Goal: Task Accomplishment & Management: Manage account settings

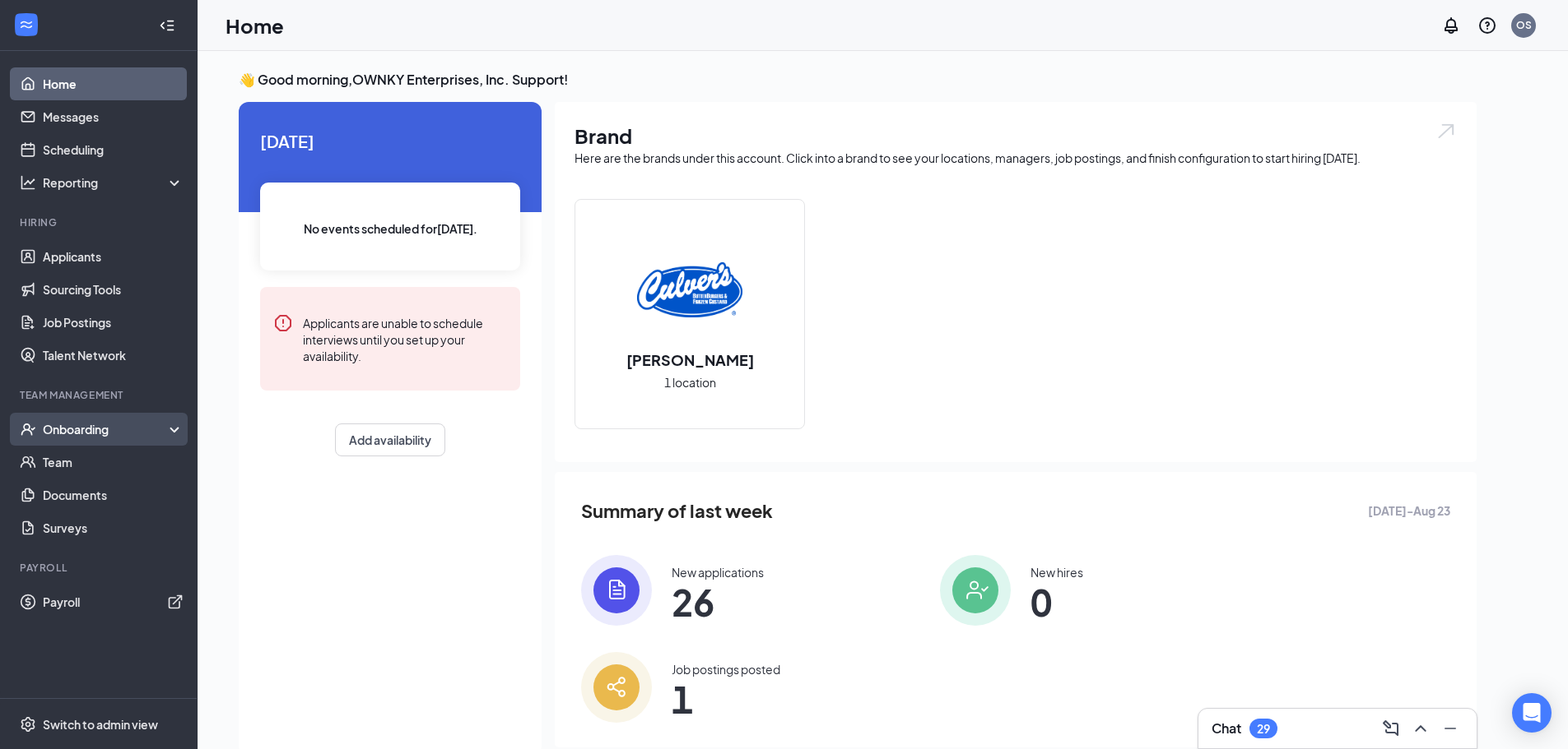
click at [91, 426] on div "Onboarding" at bounding box center [106, 430] width 127 height 17
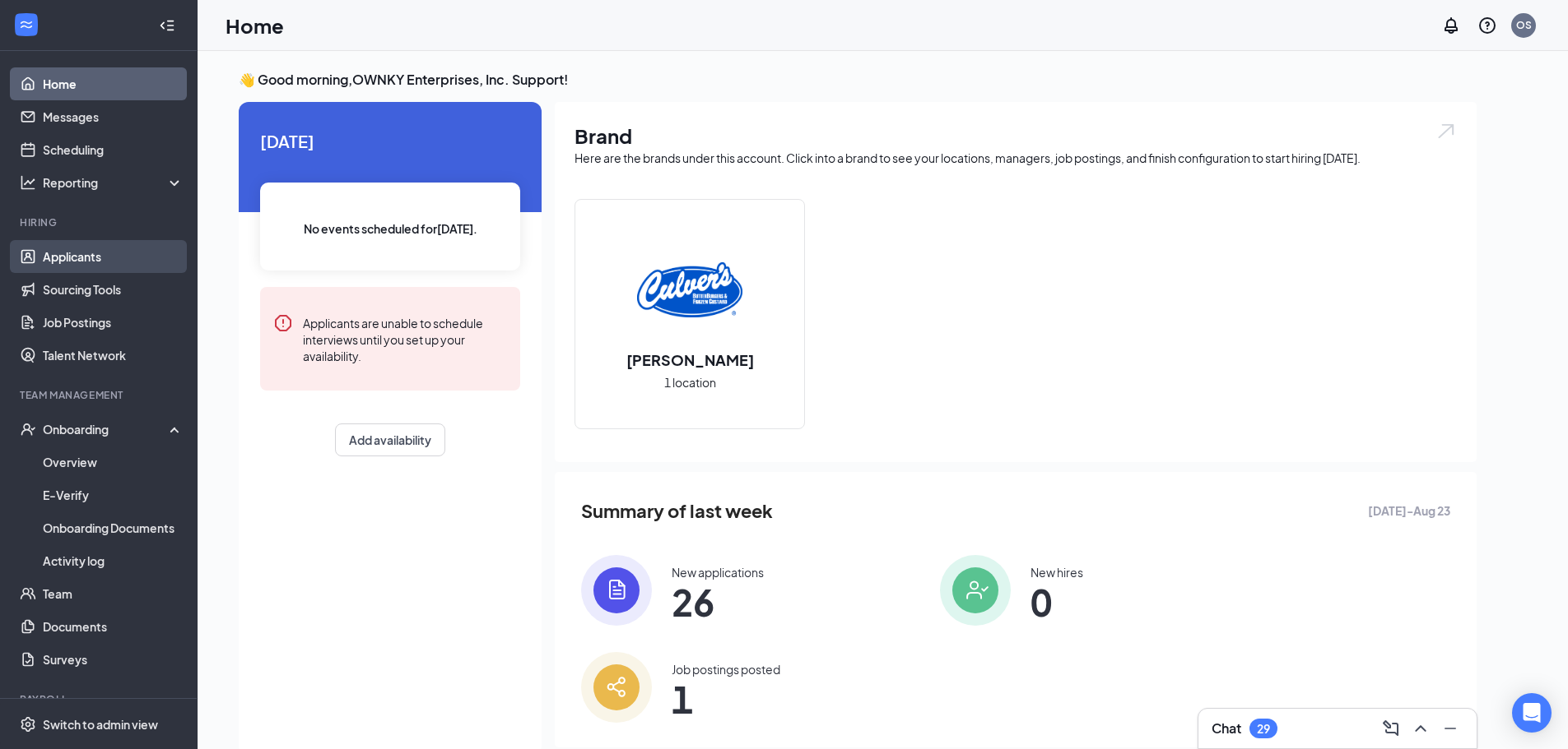
click at [79, 247] on link "Applicants" at bounding box center [113, 256] width 140 height 33
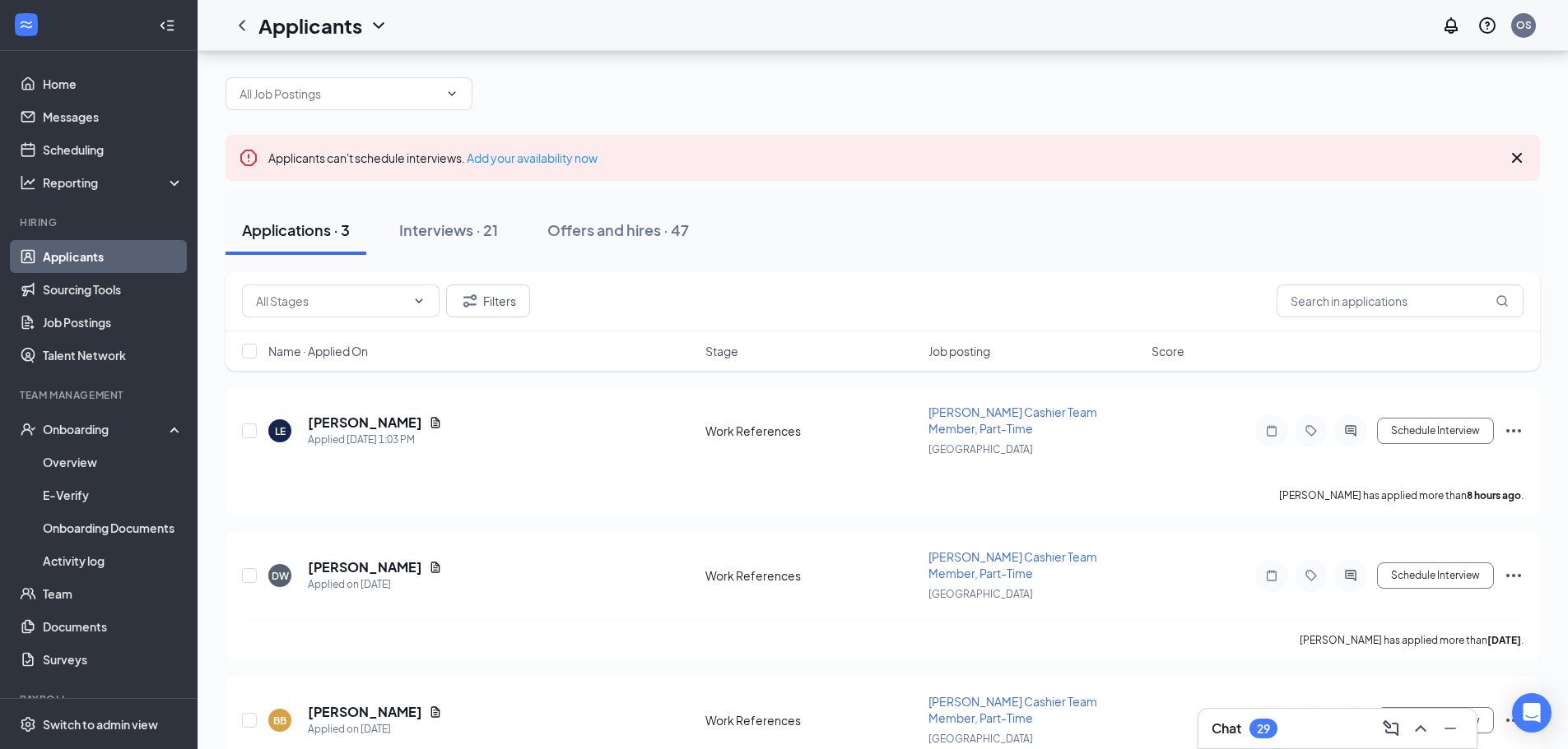
scroll to position [5, 0]
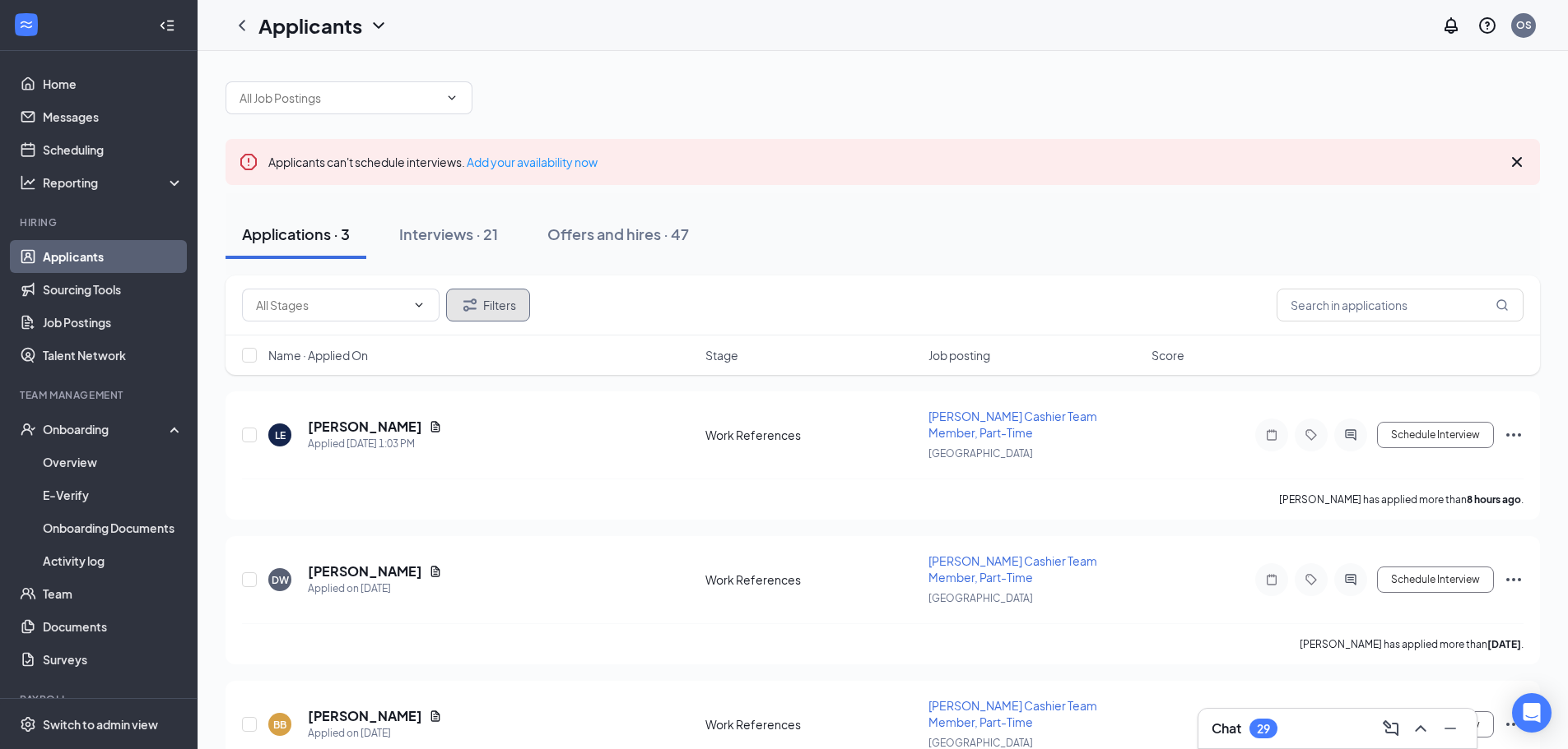
click at [478, 311] on icon "Filter" at bounding box center [470, 305] width 20 height 20
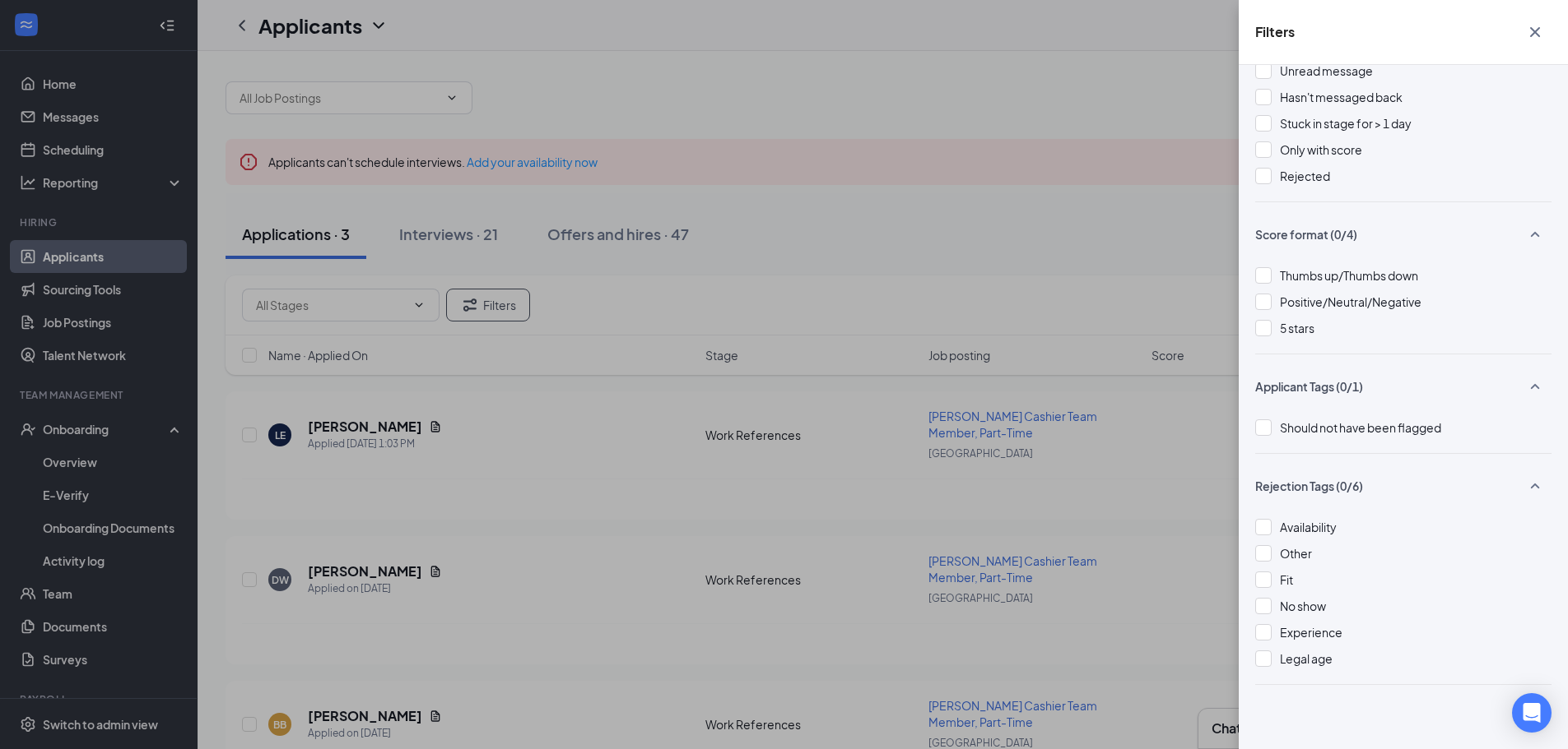
scroll to position [71, 0]
click at [1089, 218] on div "Filters Applicant Status (0/5) Unread message Hasn't messaged back Stuck in sta…" at bounding box center [784, 374] width 1568 height 749
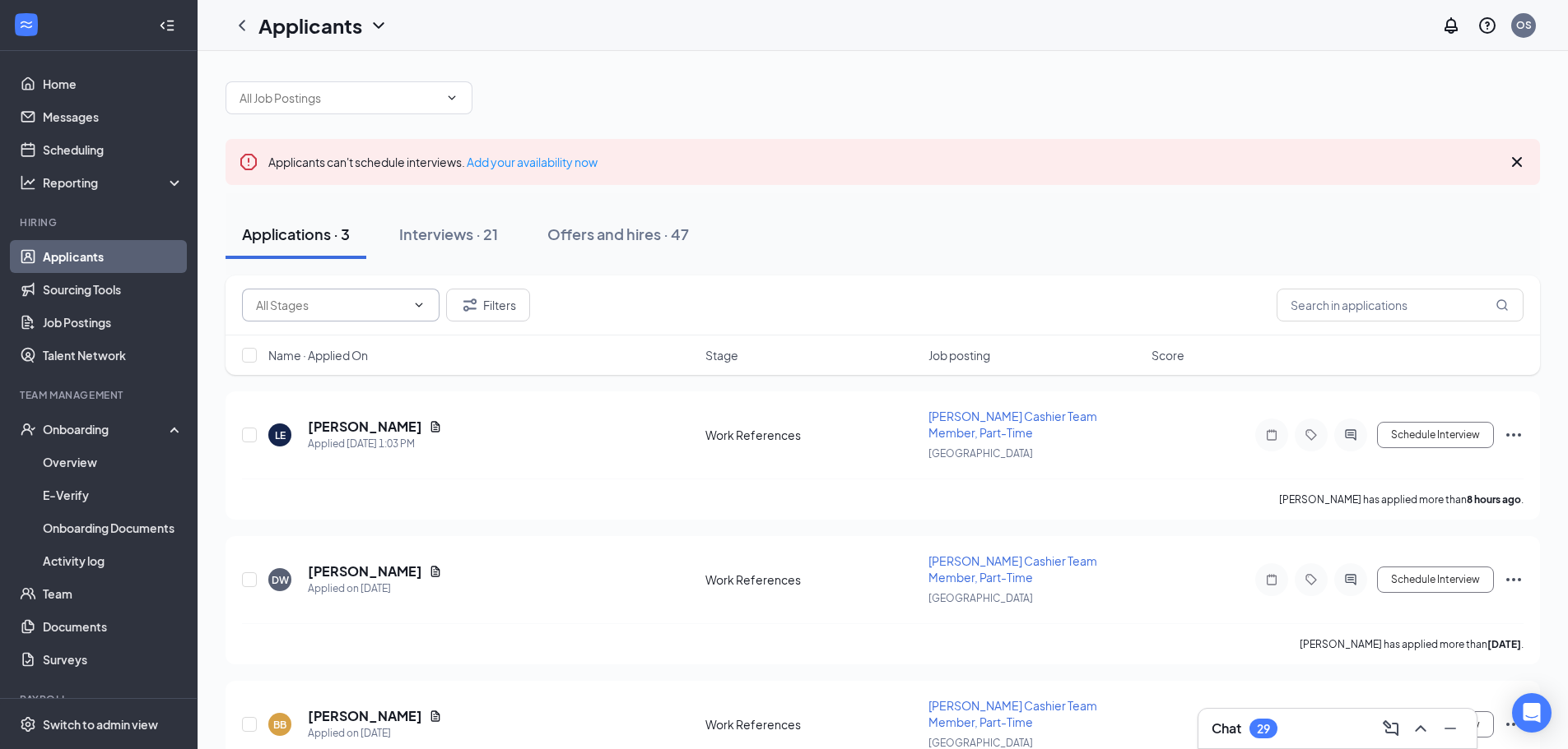
click at [385, 313] on input "text" at bounding box center [330, 305] width 150 height 18
click at [313, 341] on div "Work References (3)" at bounding box center [310, 343] width 110 height 18
type input "Work References (3)"
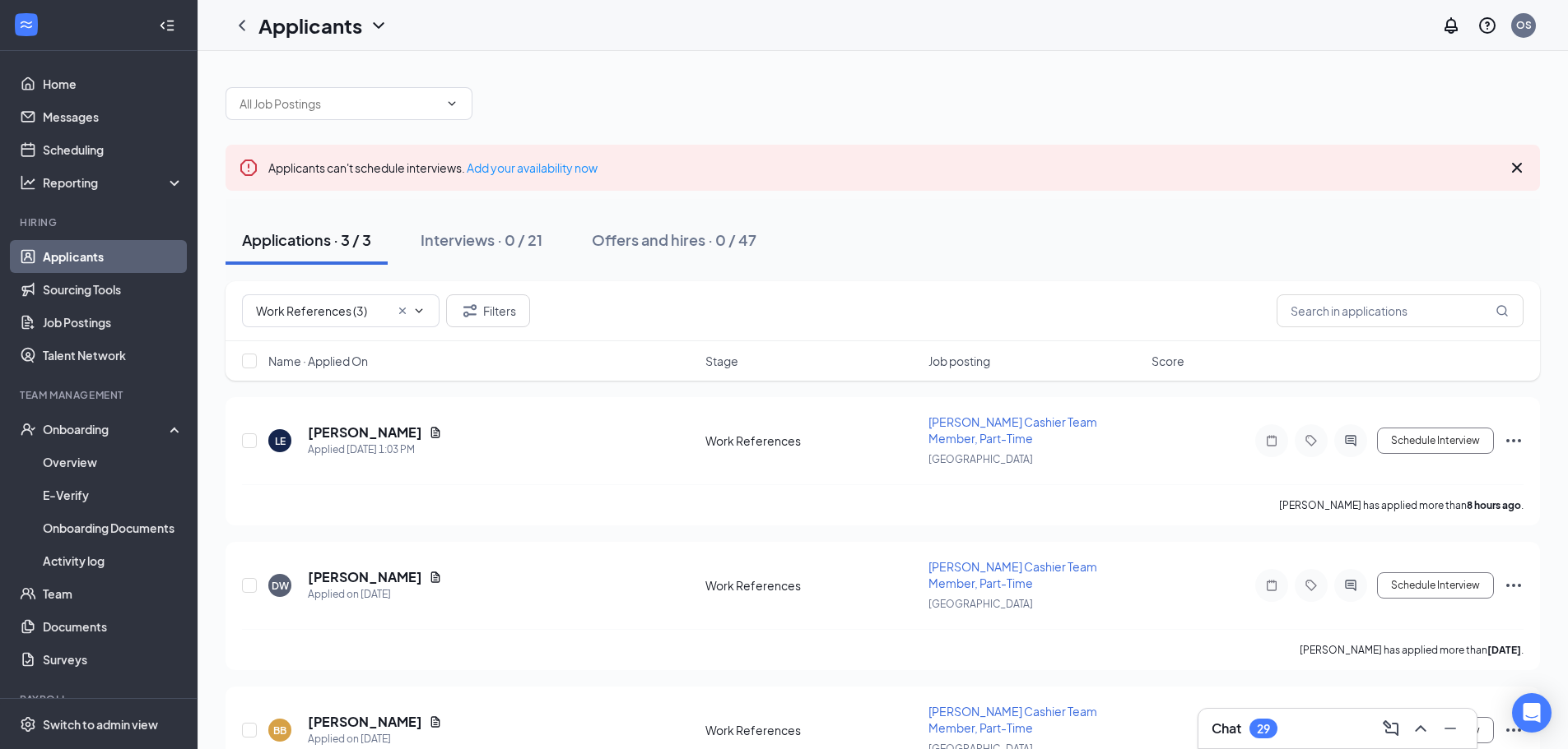
click at [918, 221] on div "Applications · 3 / 3 Interviews · 0 / 21 Offers and hires · 0 / 47" at bounding box center [883, 240] width 1314 height 50
click at [515, 315] on button "Filters" at bounding box center [487, 311] width 84 height 33
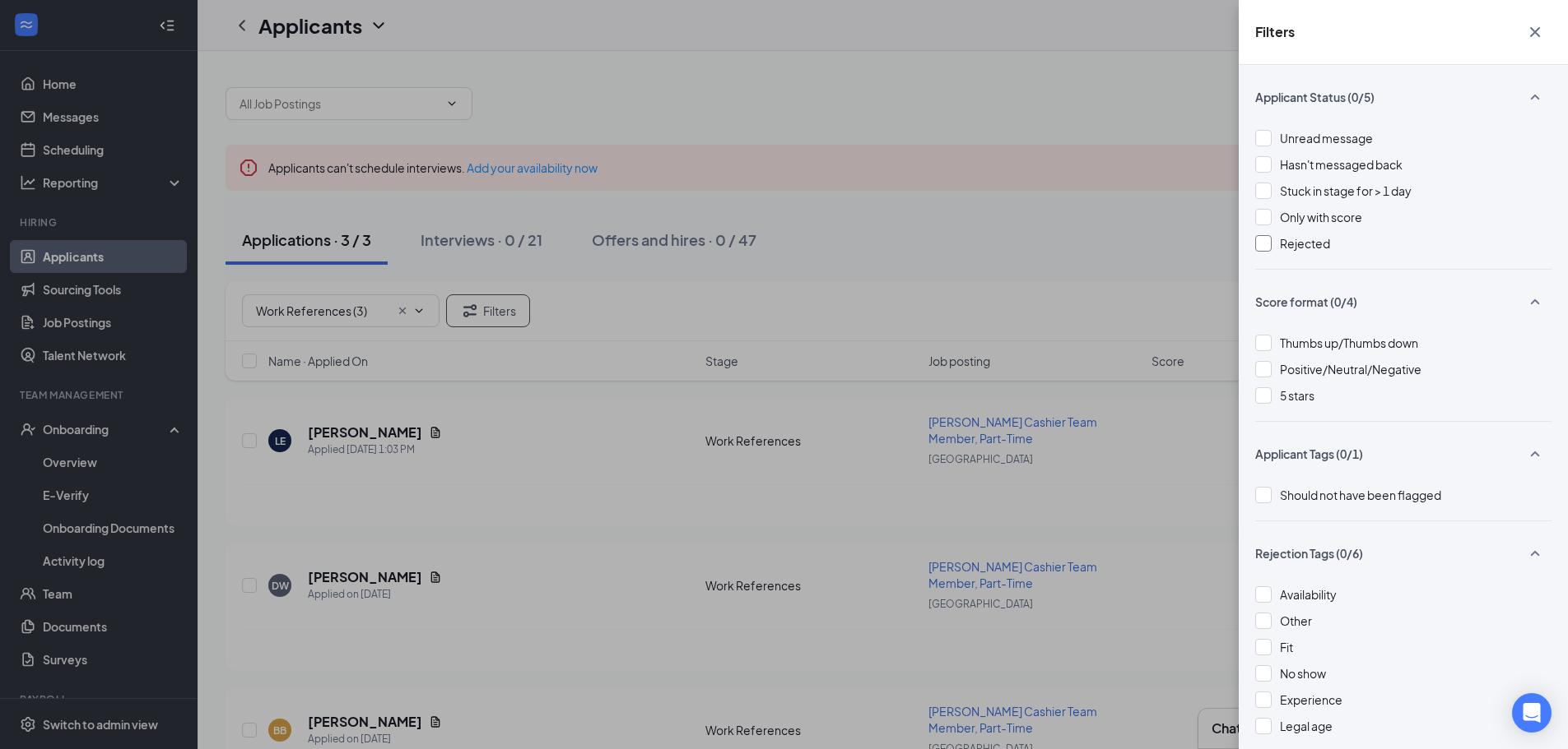
click at [1270, 241] on div "Rejected" at bounding box center [1403, 243] width 297 height 18
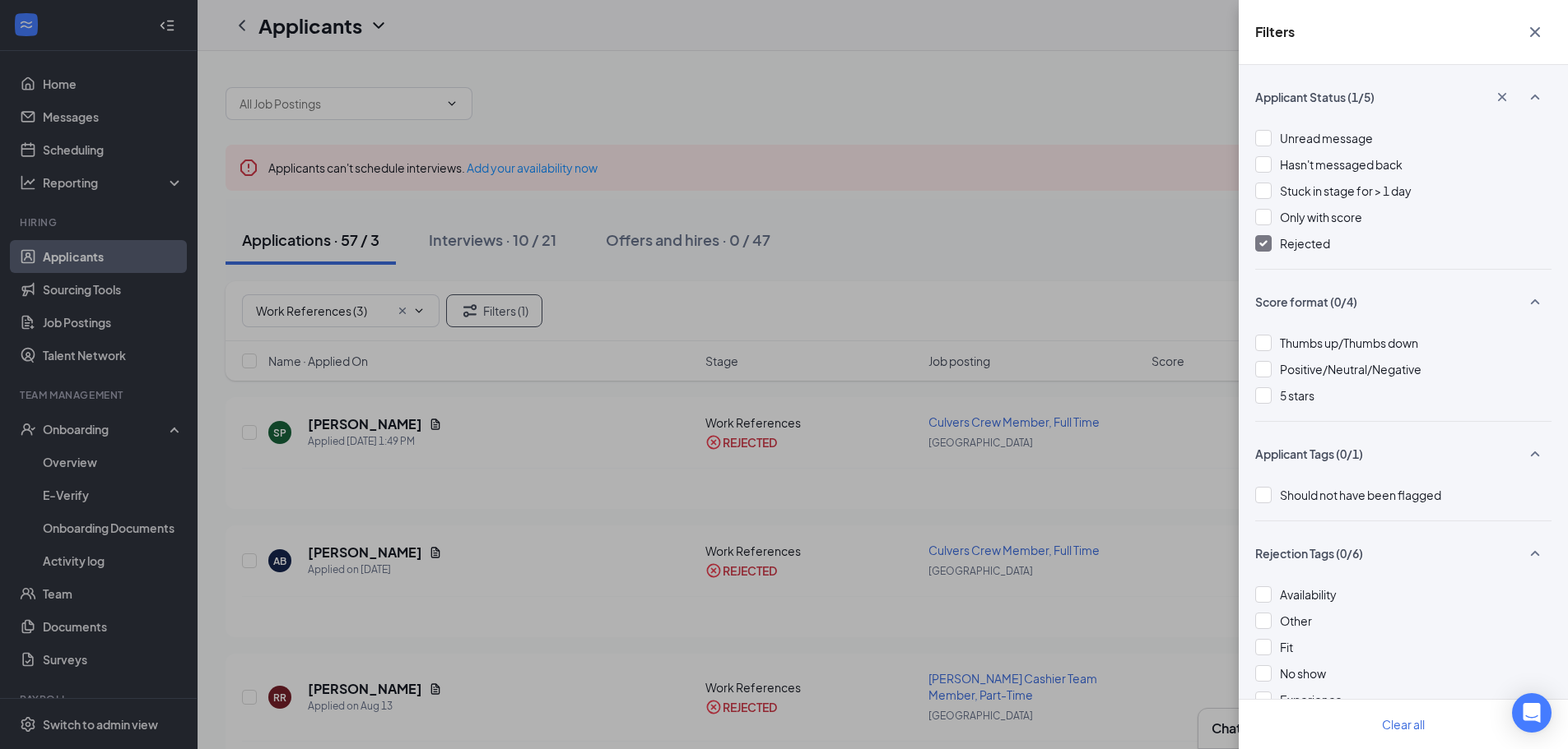
click at [1001, 207] on div "Filters Applicant Status (1/5) Unread message Hasn't messaged back Stuck in sta…" at bounding box center [784, 374] width 1568 height 749
click at [1058, 204] on div "Filters Applicant Status (1/5) Unread message Hasn't messaged back Stuck in sta…" at bounding box center [784, 374] width 1568 height 749
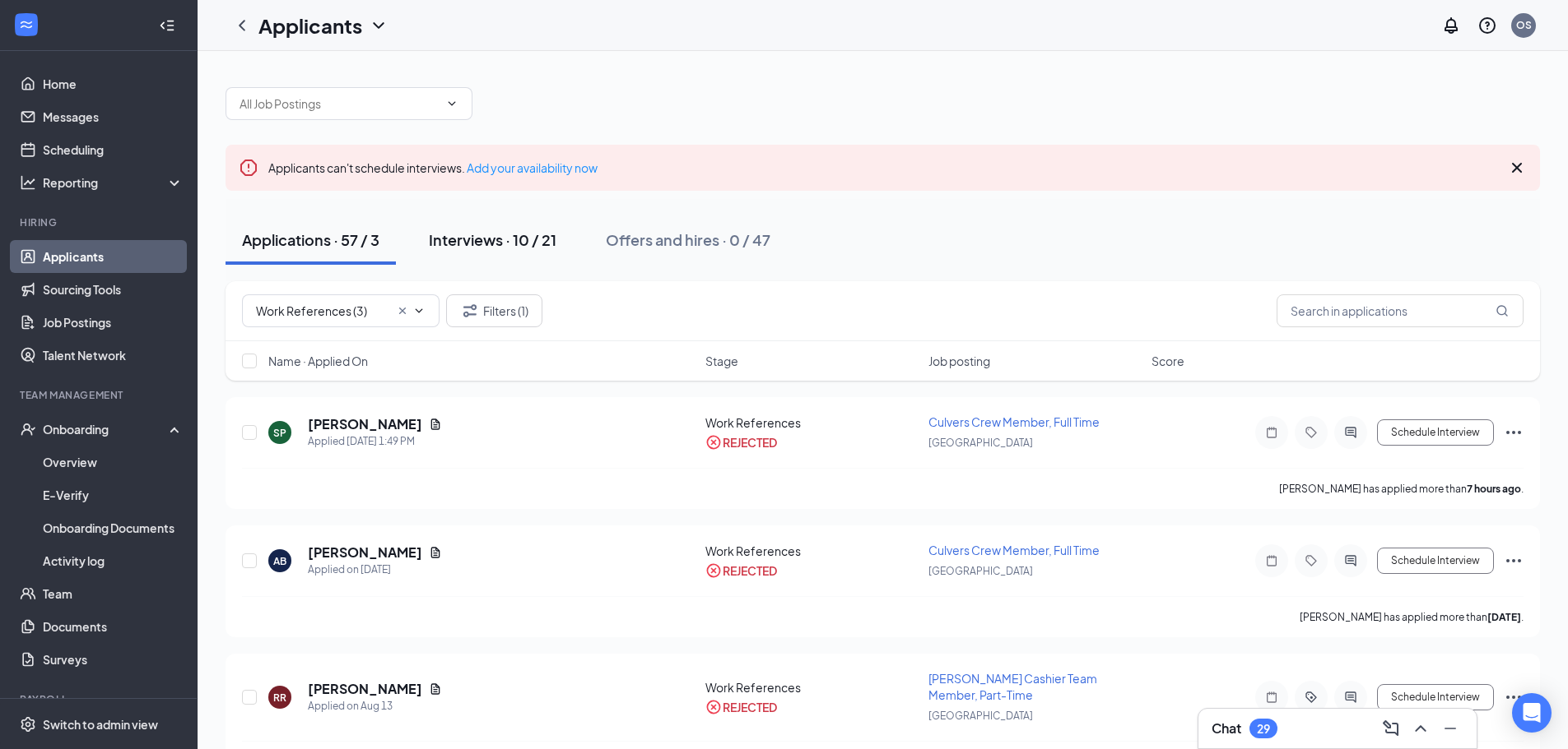
click at [489, 240] on div "Interviews · 10 / 21" at bounding box center [493, 240] width 128 height 20
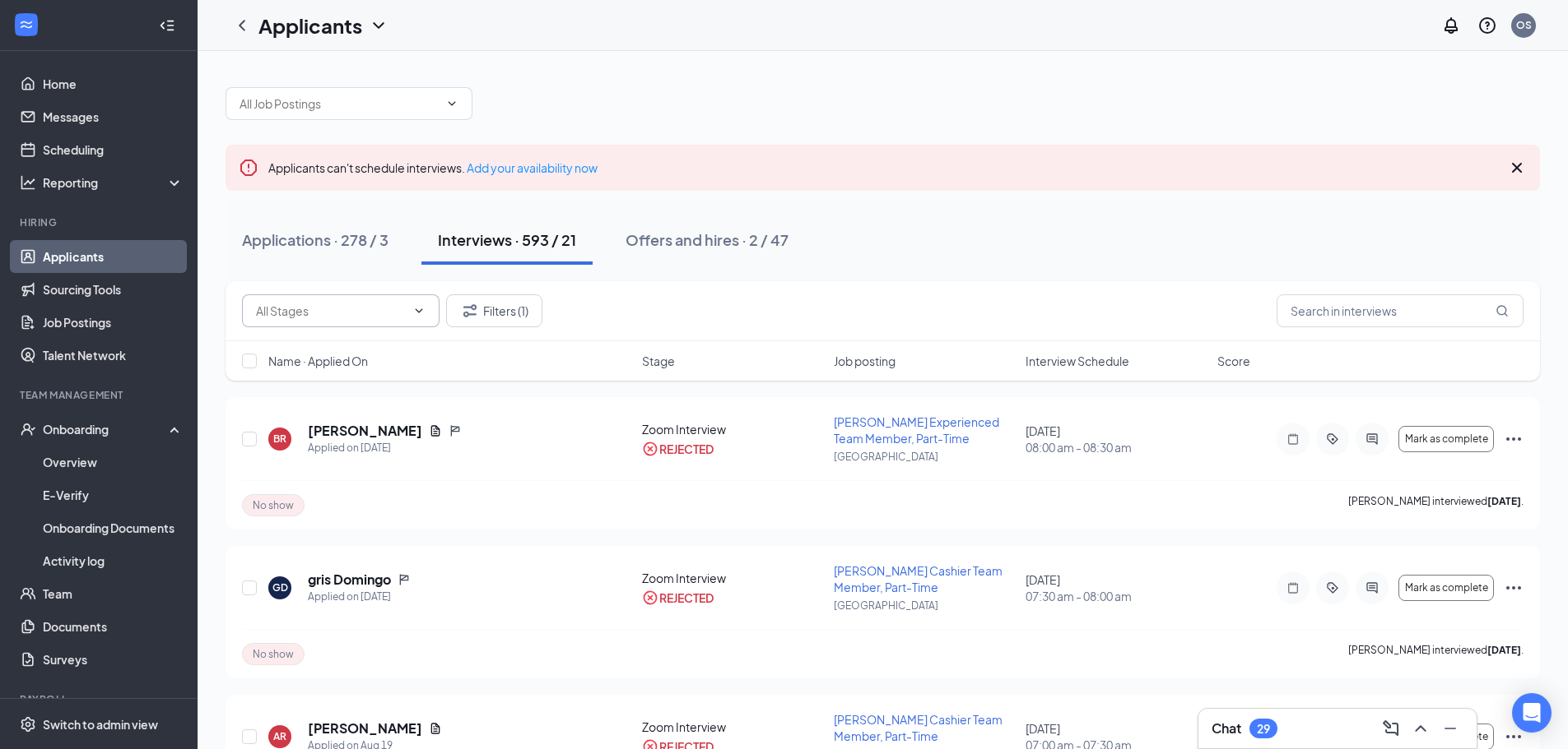
click at [345, 301] on span at bounding box center [340, 311] width 197 height 33
click at [342, 306] on input "text" at bounding box center [330, 311] width 150 height 18
click at [312, 238] on div "Applications · 278 / 3" at bounding box center [314, 240] width 147 height 20
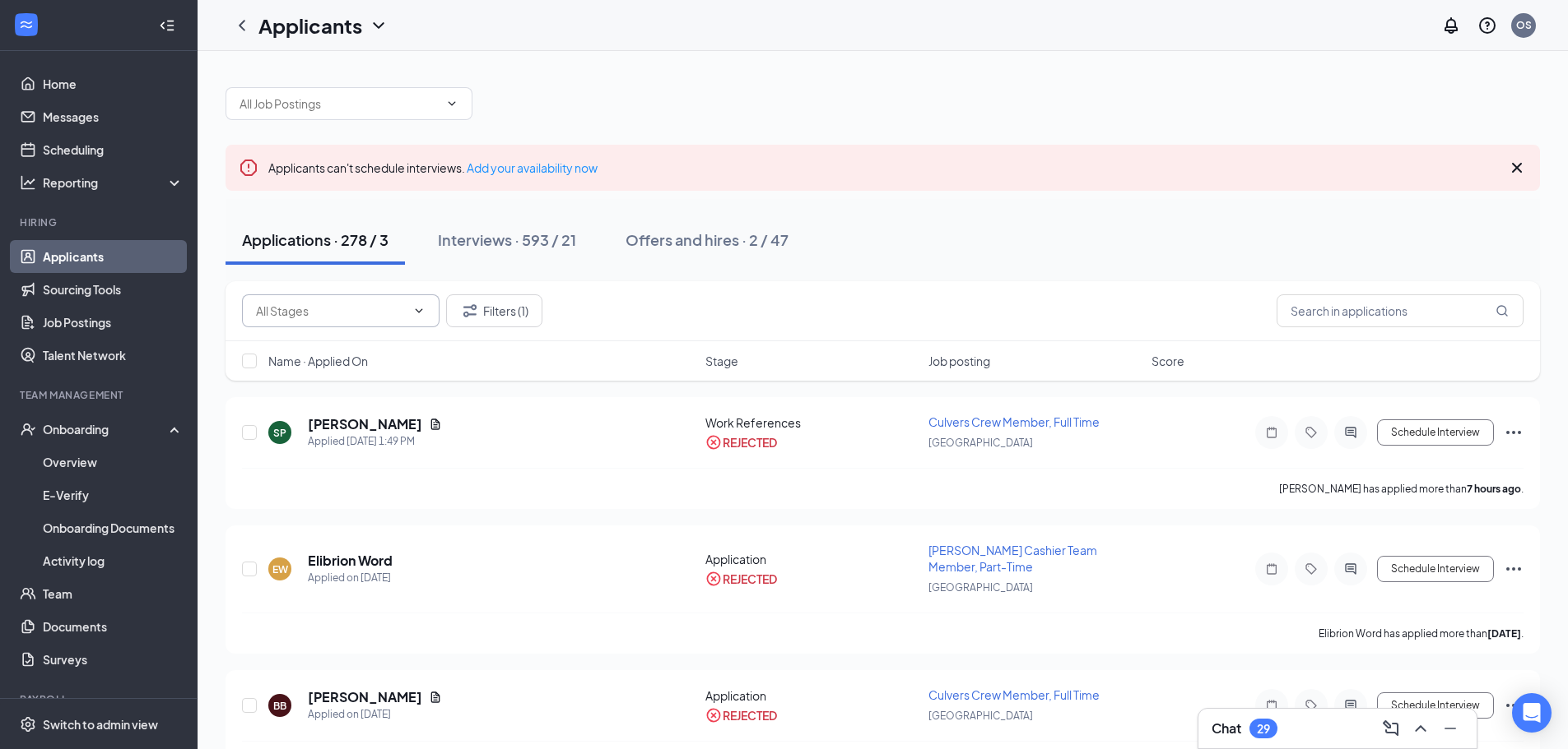
click at [323, 309] on input "text" at bounding box center [330, 311] width 150 height 18
click at [327, 349] on div "Work References (3)" at bounding box center [310, 350] width 110 height 18
type input "Work References (3)"
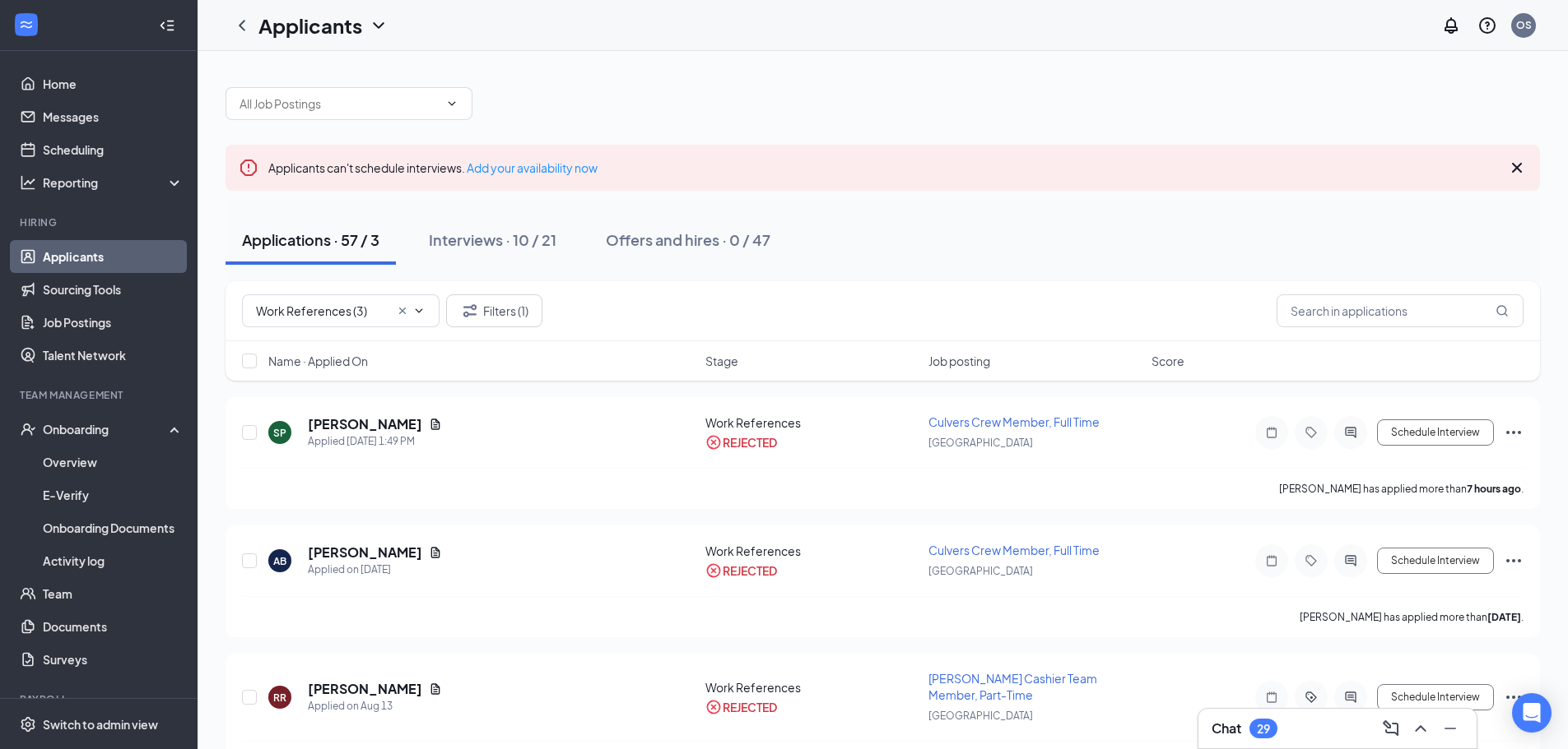
click at [954, 237] on div "Applications · 57 / 3 Interviews · 10 / 21 Offers and hires · 0 / 47" at bounding box center [883, 240] width 1314 height 50
click at [996, 216] on div "Applications · 57 / 3 Interviews · 10 / 21 Offers and hires · 0 / 47" at bounding box center [883, 240] width 1314 height 50
